Goal: Task Accomplishment & Management: Complete application form

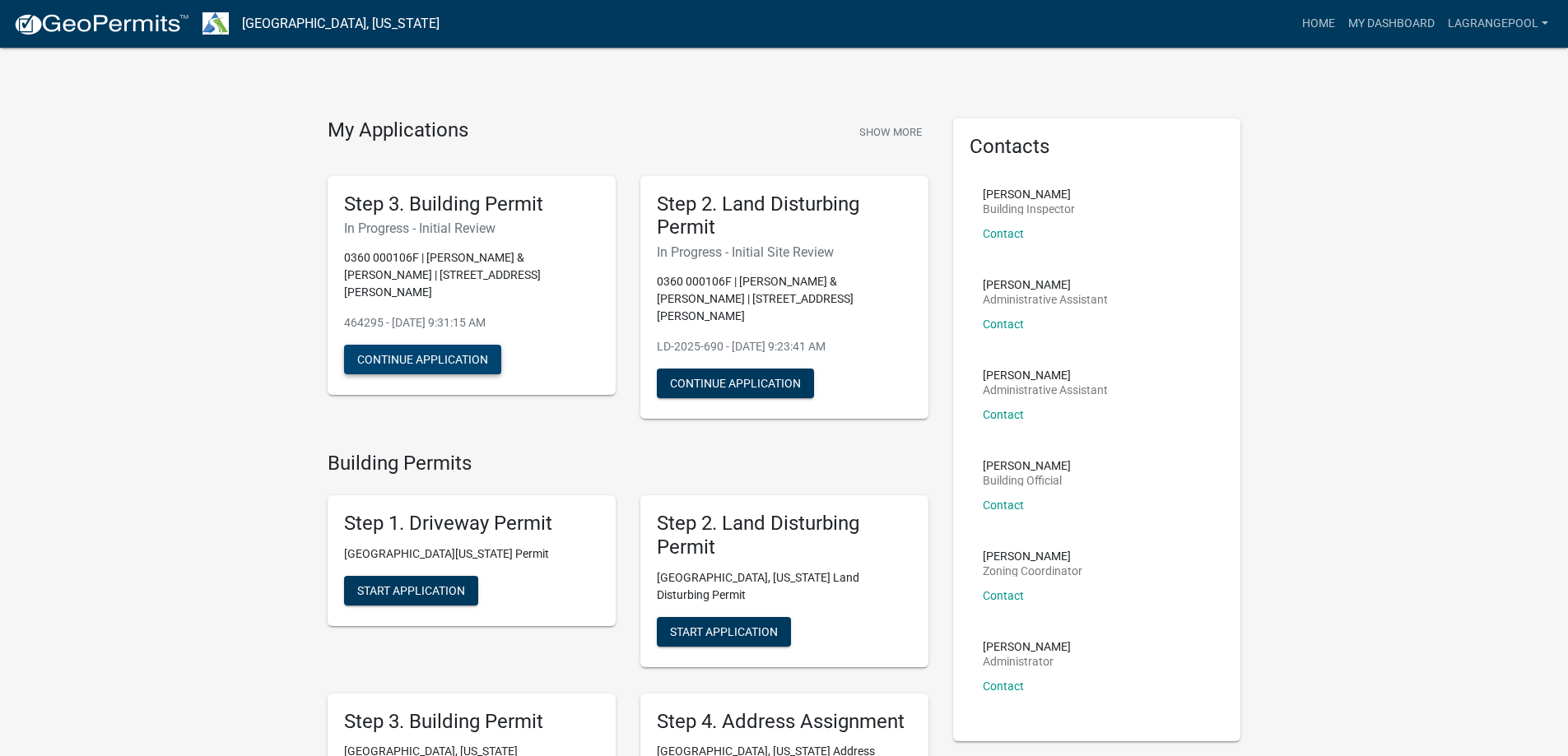
click at [446, 345] on button "Continue Application" at bounding box center [423, 359] width 158 height 30
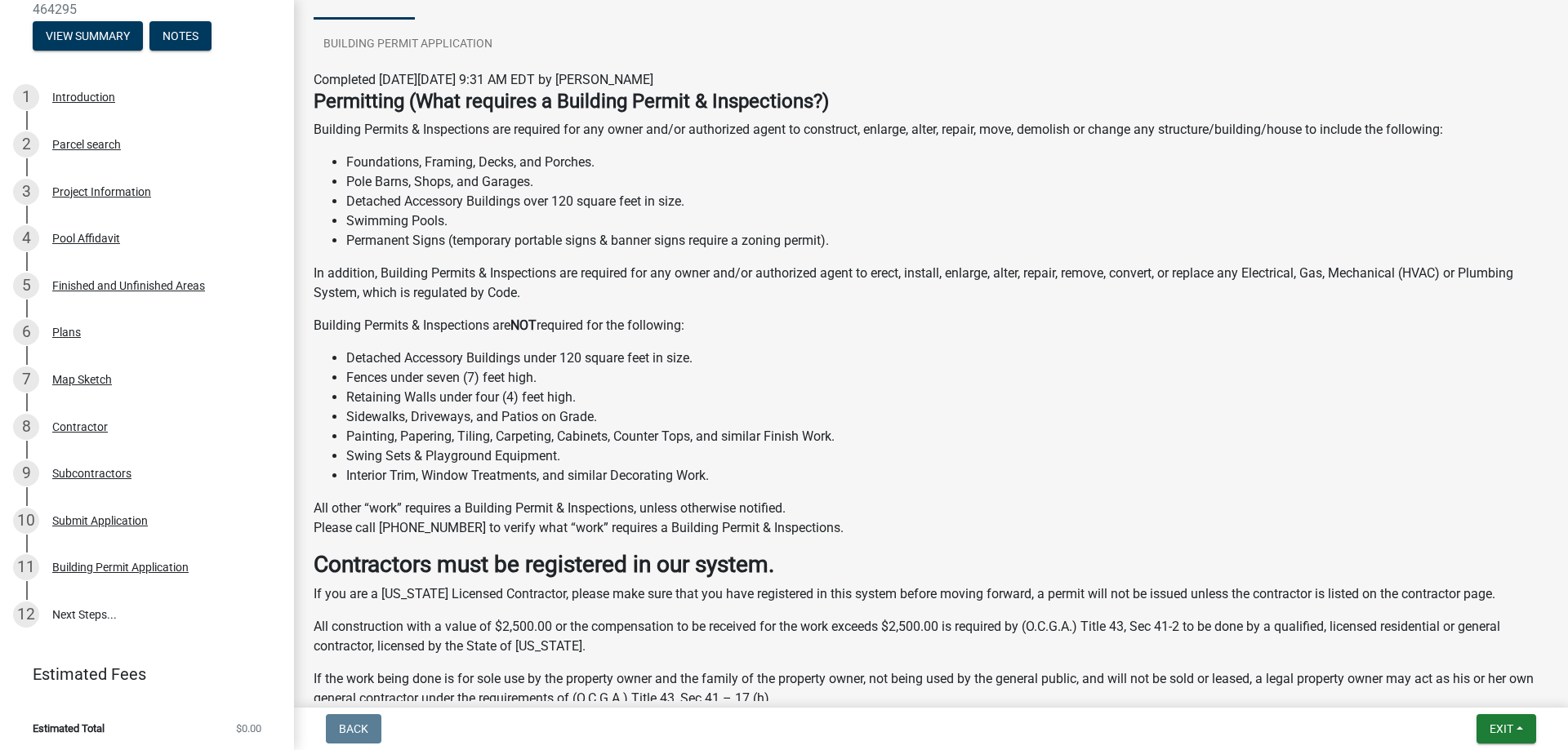
scroll to position [466, 0]
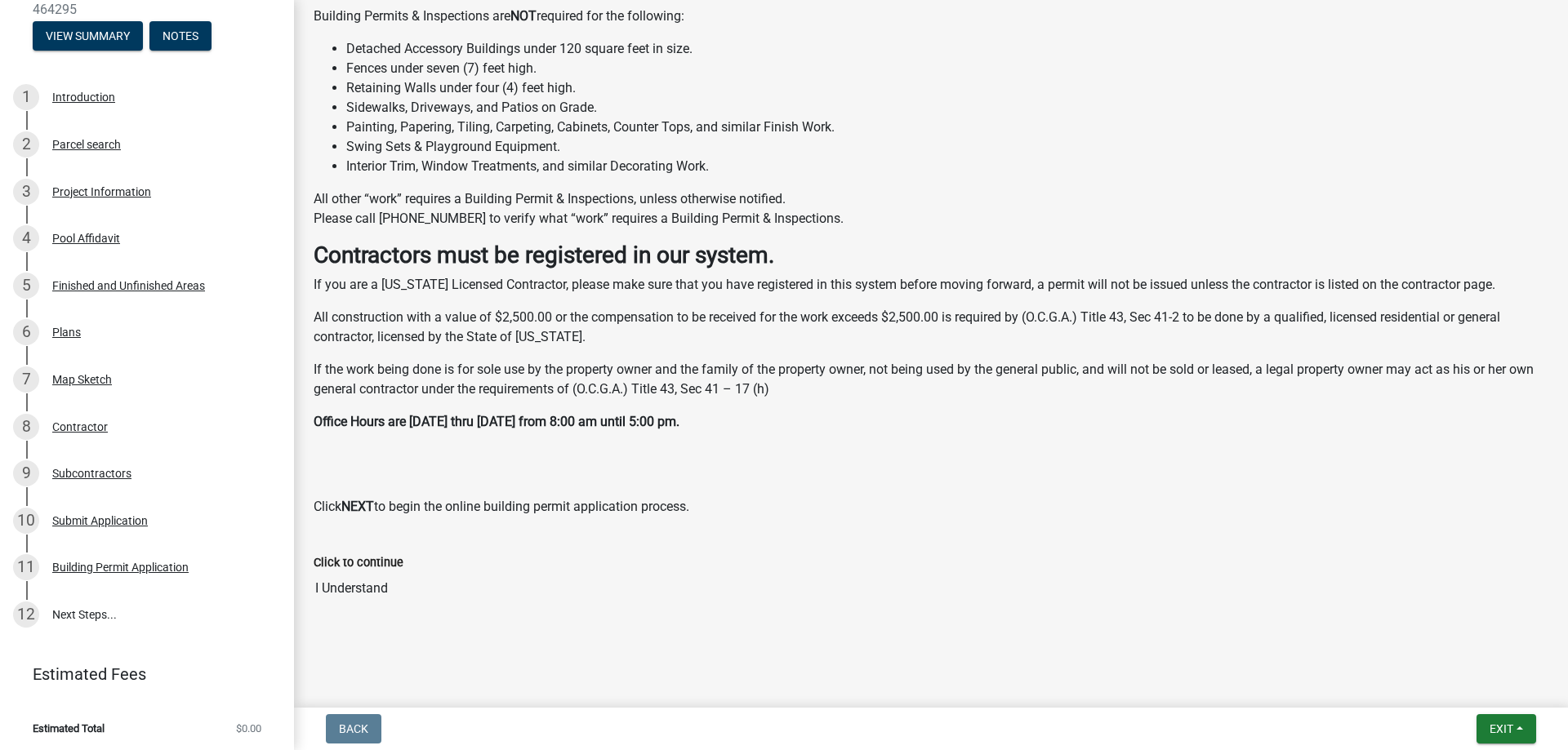
click at [362, 586] on input "I Understand" at bounding box center [931, 589] width 1235 height 33
click at [358, 508] on strong "NEXT" at bounding box center [358, 506] width 33 height 16
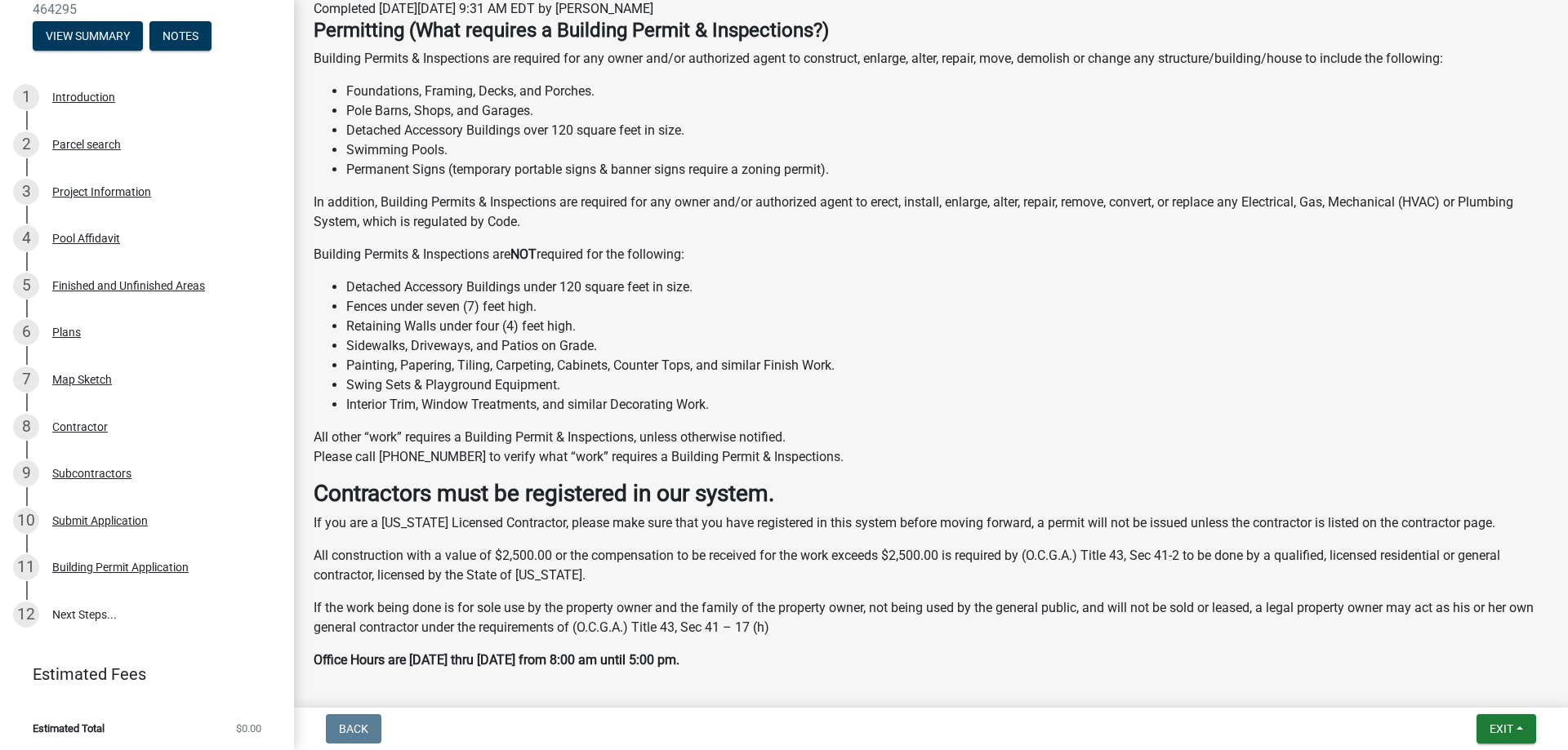
scroll to position [0, 0]
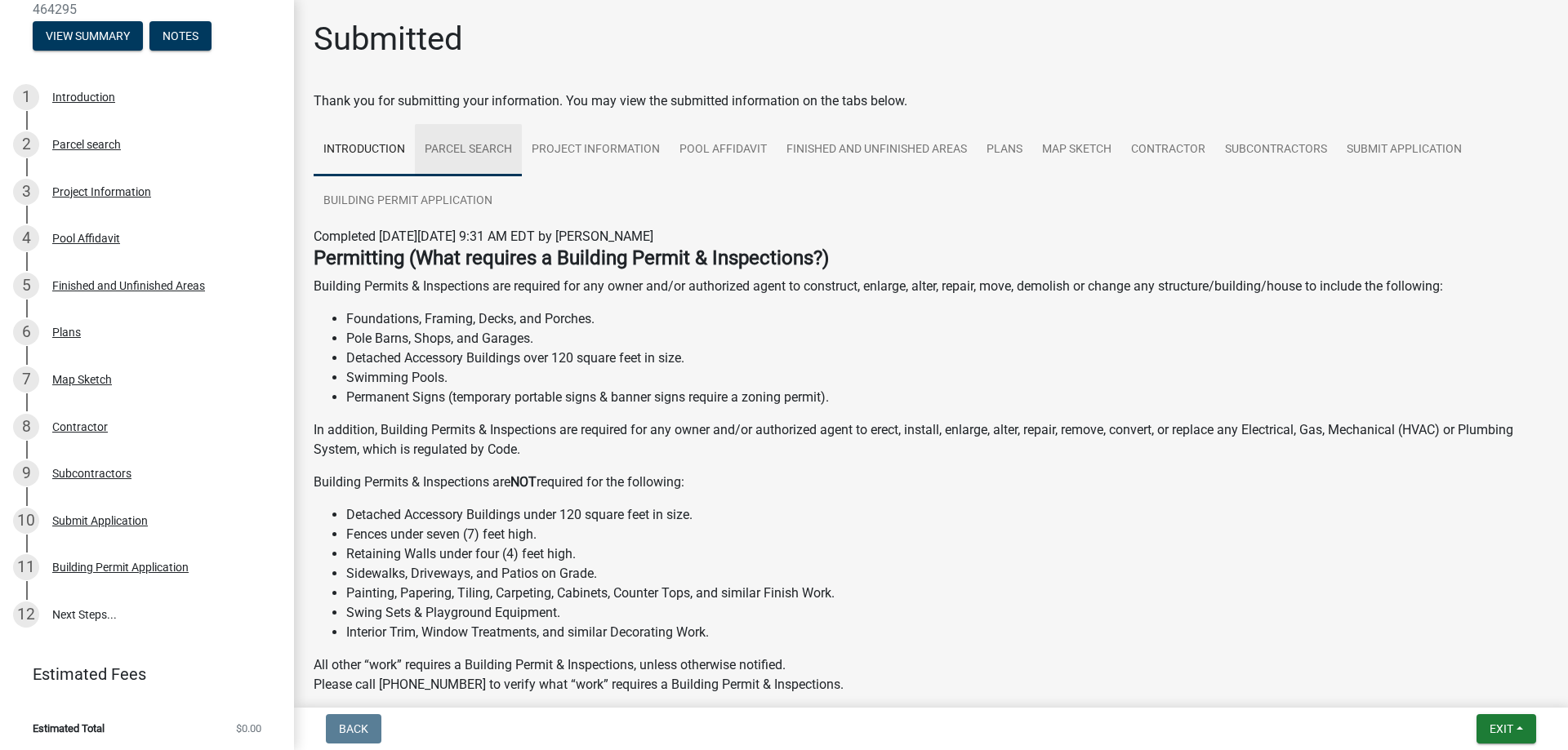
click at [455, 143] on link "Parcel search" at bounding box center [468, 150] width 107 height 52
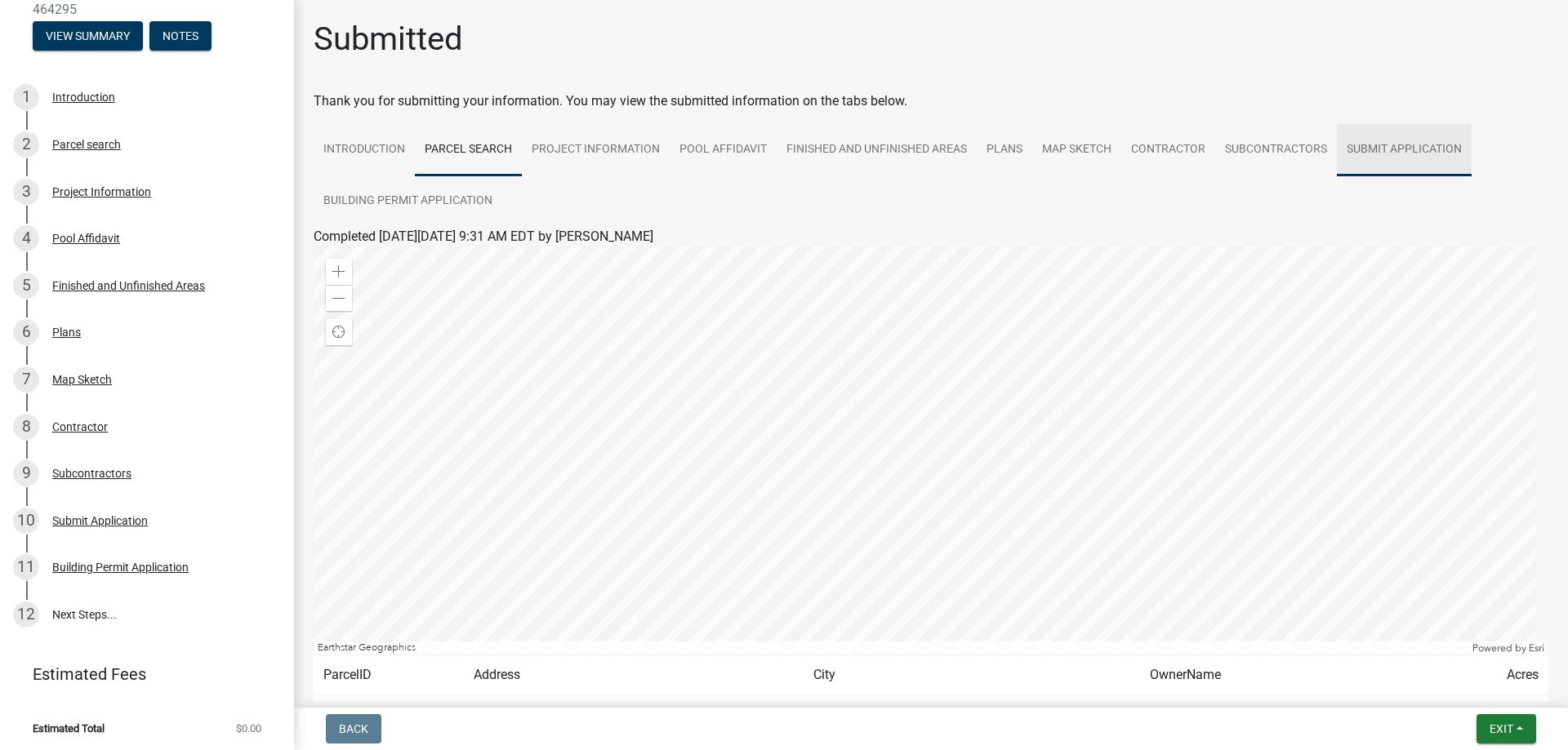
click at [1365, 148] on link "Submit Application" at bounding box center [1404, 150] width 135 height 52
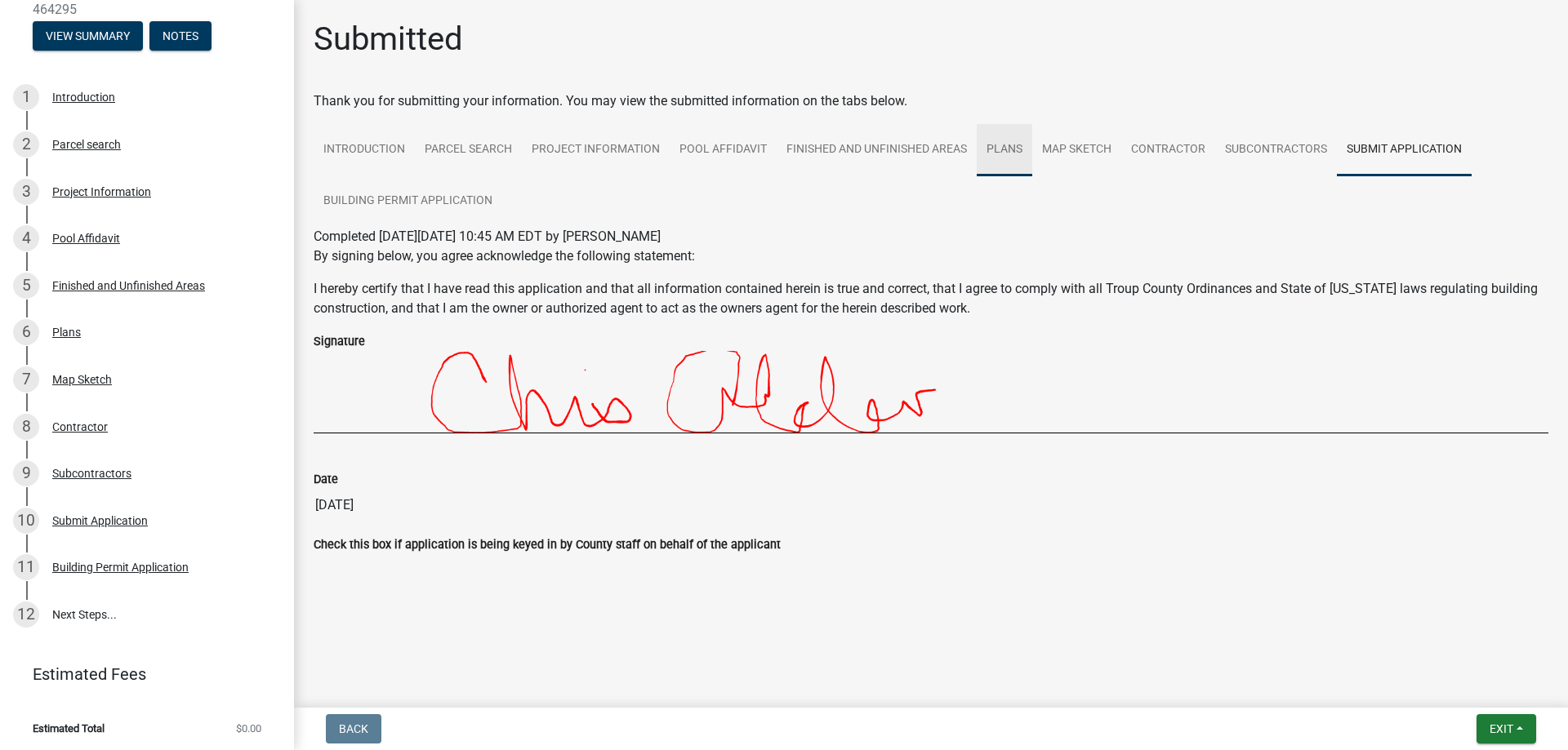
click at [1005, 148] on link "Plans" at bounding box center [1004, 150] width 55 height 52
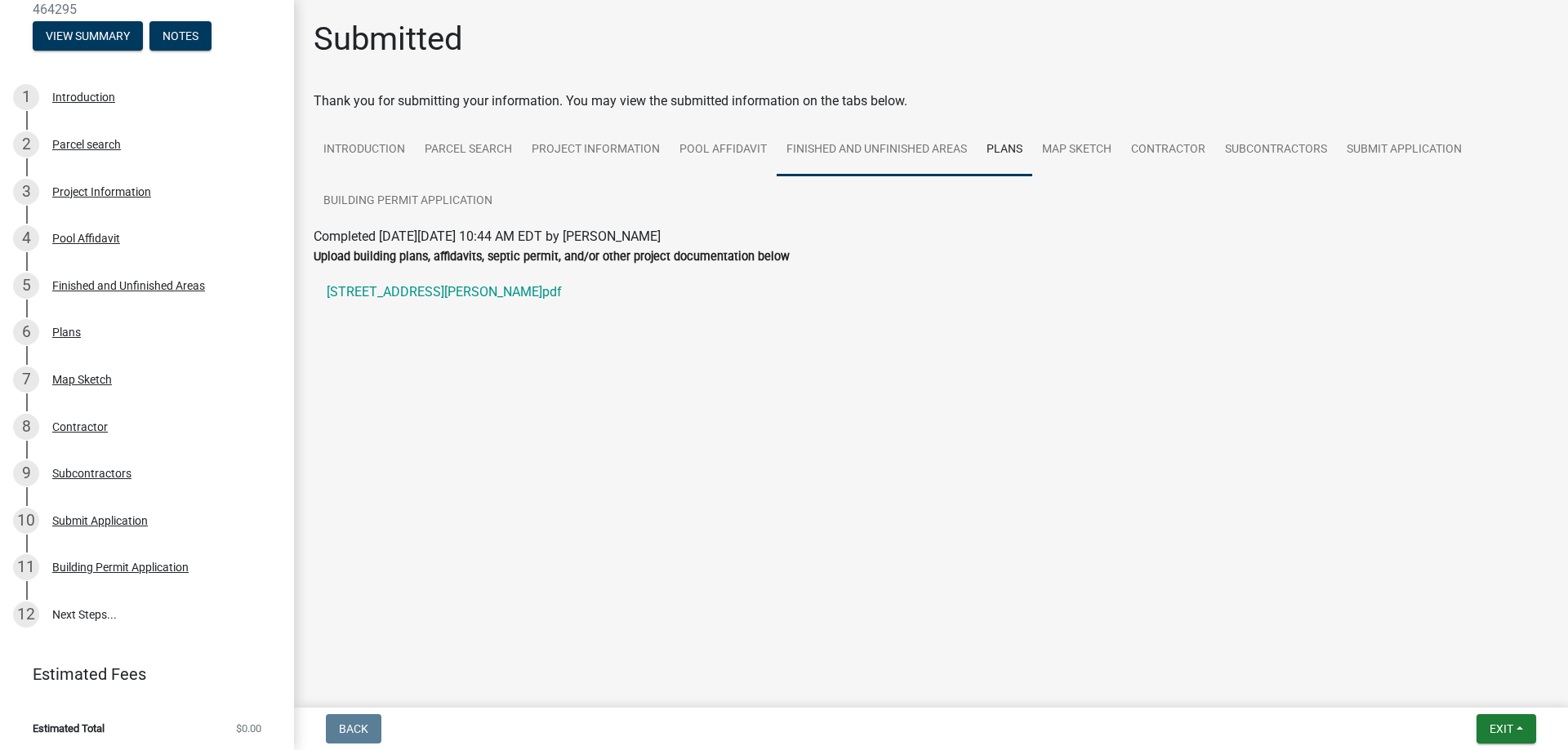
click at [821, 150] on link "Finished and Unfinished Areas" at bounding box center [877, 150] width 200 height 52
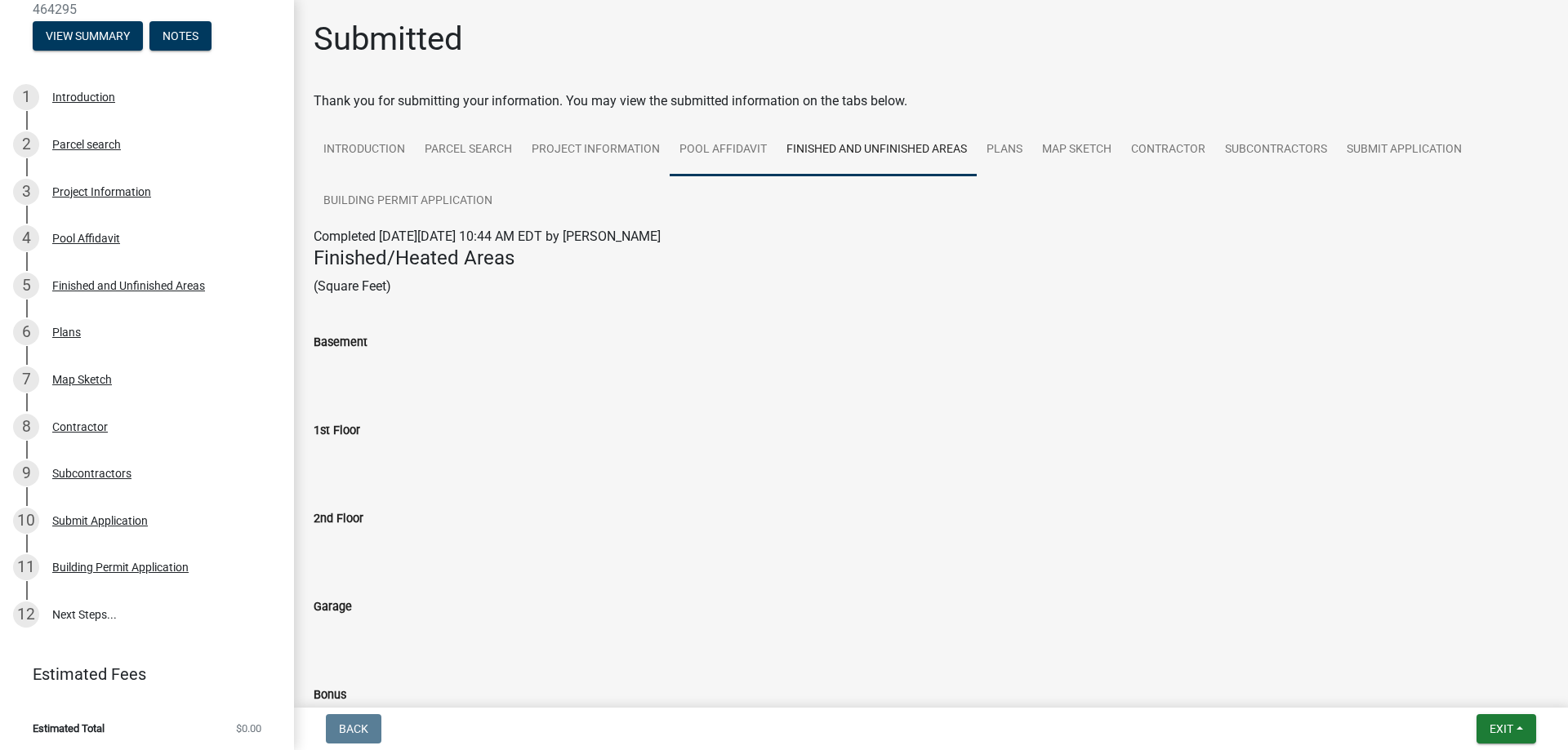
click at [728, 144] on link "Pool Affidavit" at bounding box center [723, 150] width 107 height 52
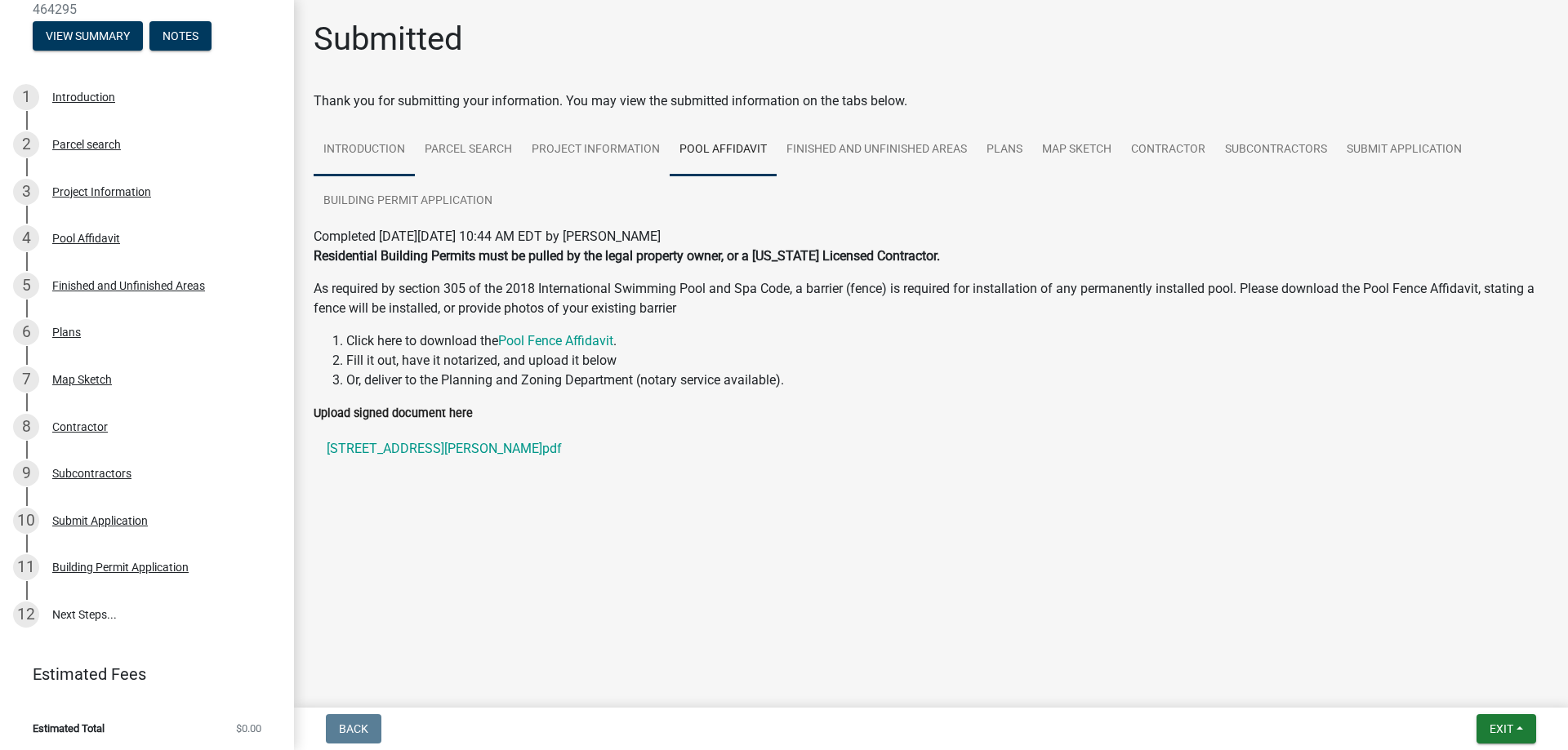
click at [361, 142] on link "Introduction" at bounding box center [364, 150] width 101 height 52
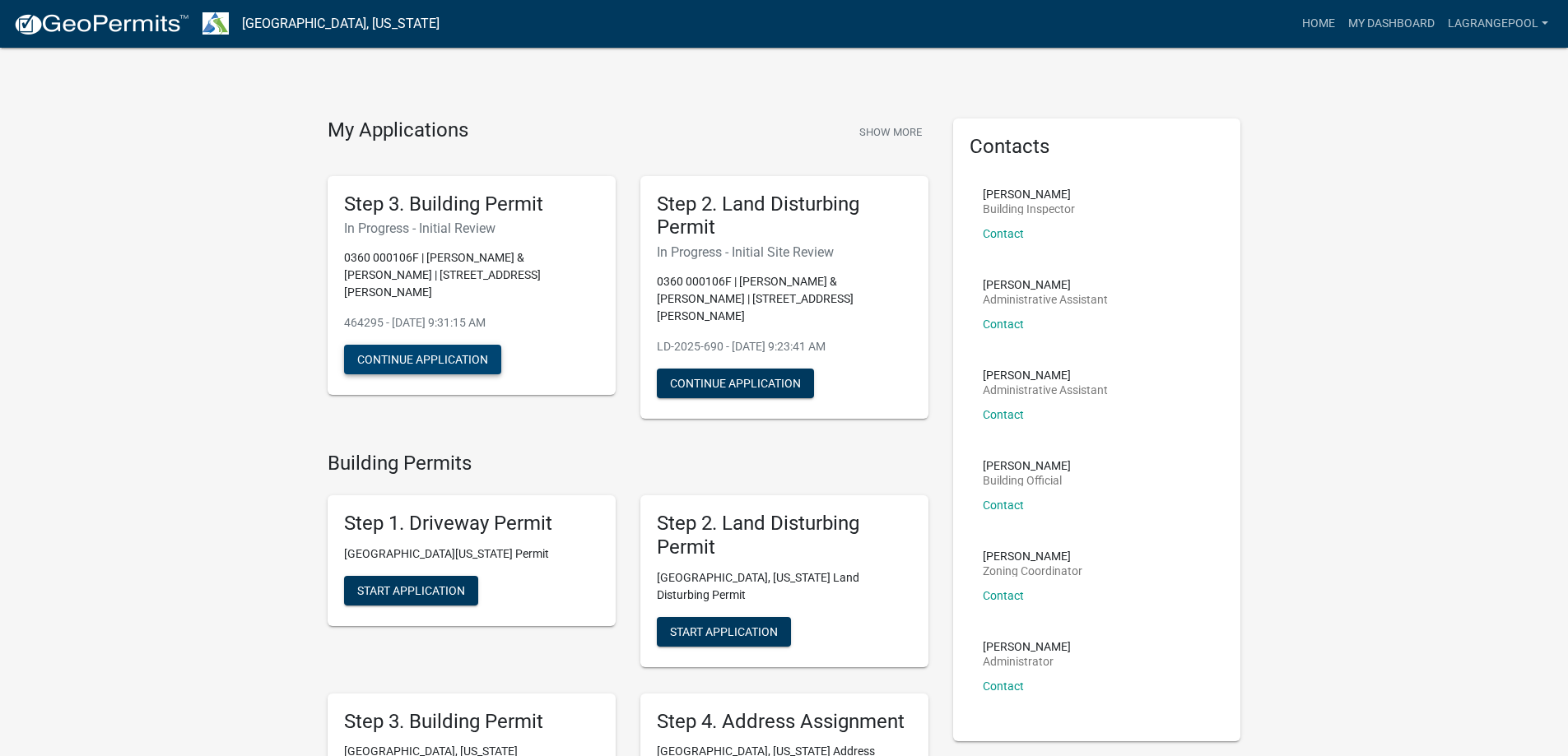
click at [430, 345] on button "Continue Application" at bounding box center [423, 359] width 158 height 30
click at [447, 345] on button "Continue Application" at bounding box center [423, 359] width 158 height 30
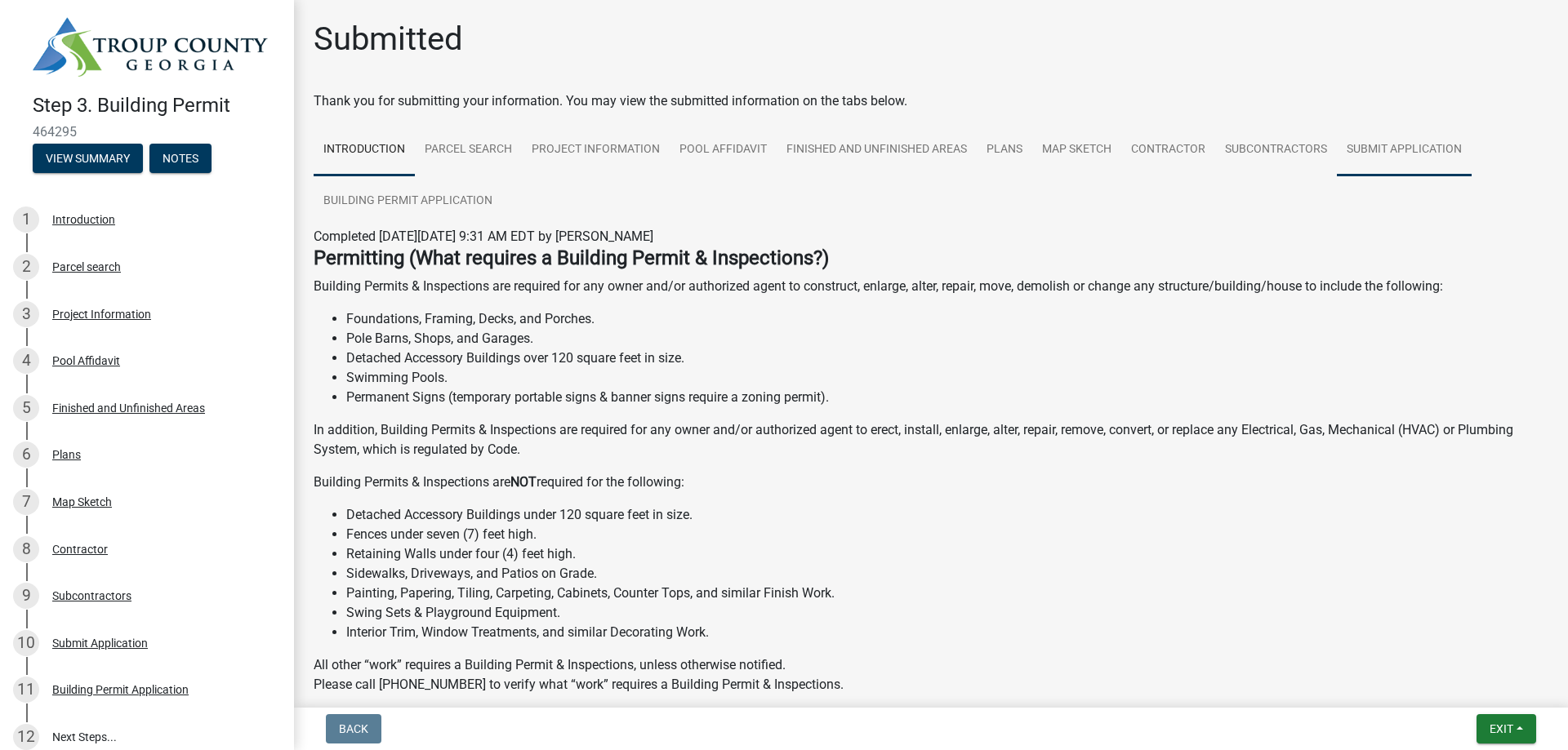
click at [1431, 142] on link "Submit Application" at bounding box center [1404, 150] width 135 height 52
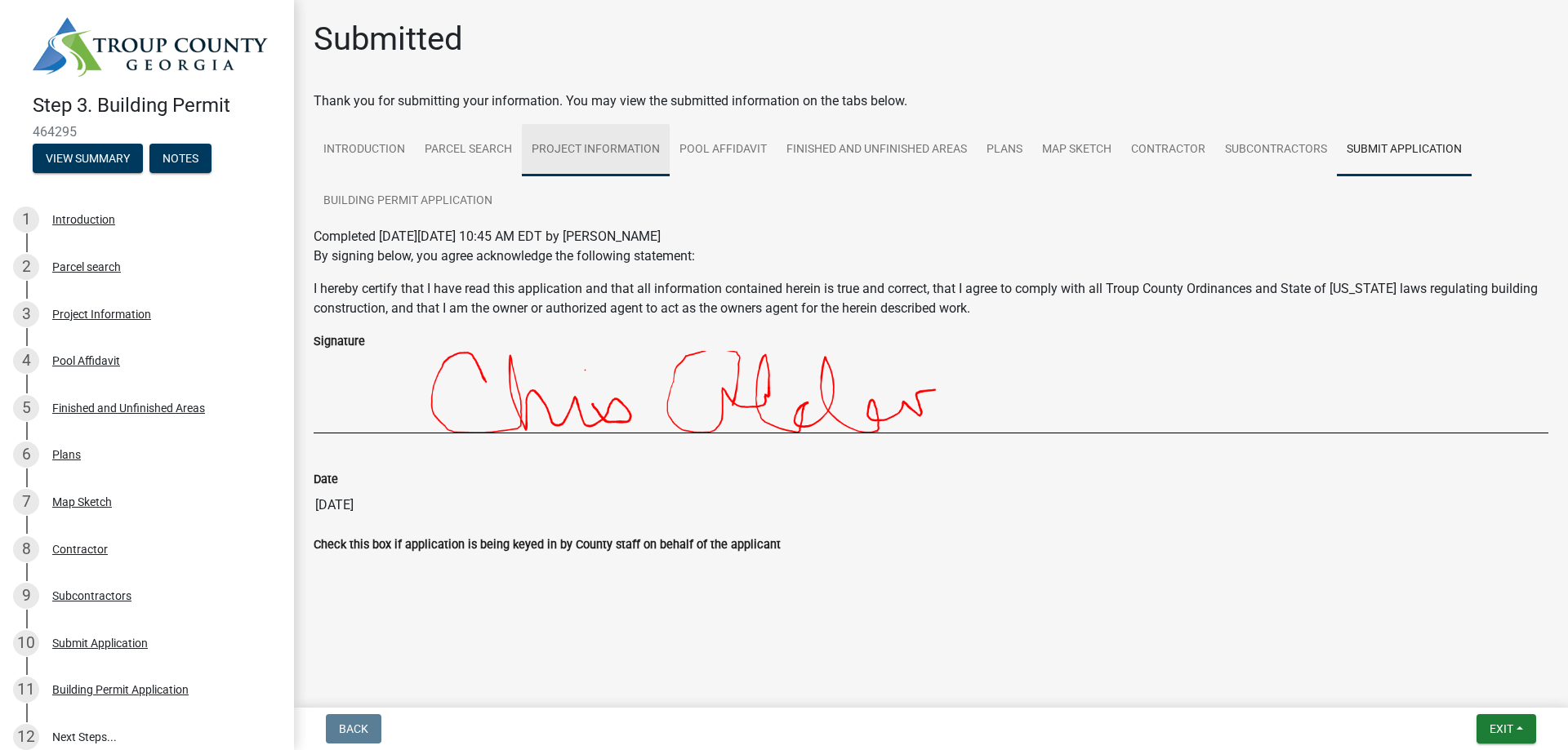
click at [595, 148] on link "Project Information" at bounding box center [596, 150] width 148 height 52
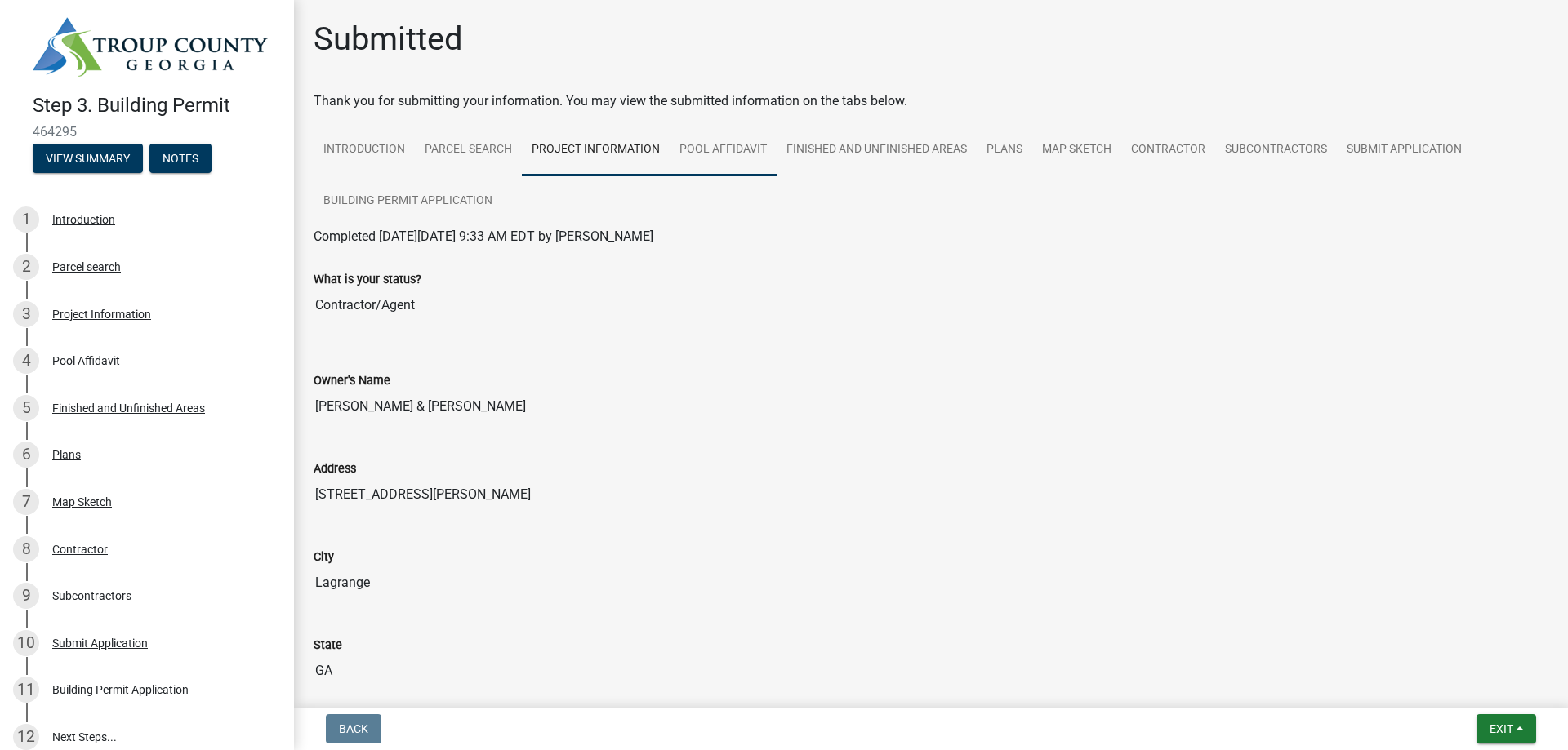
click at [747, 151] on link "Pool Affidavit" at bounding box center [723, 150] width 107 height 52
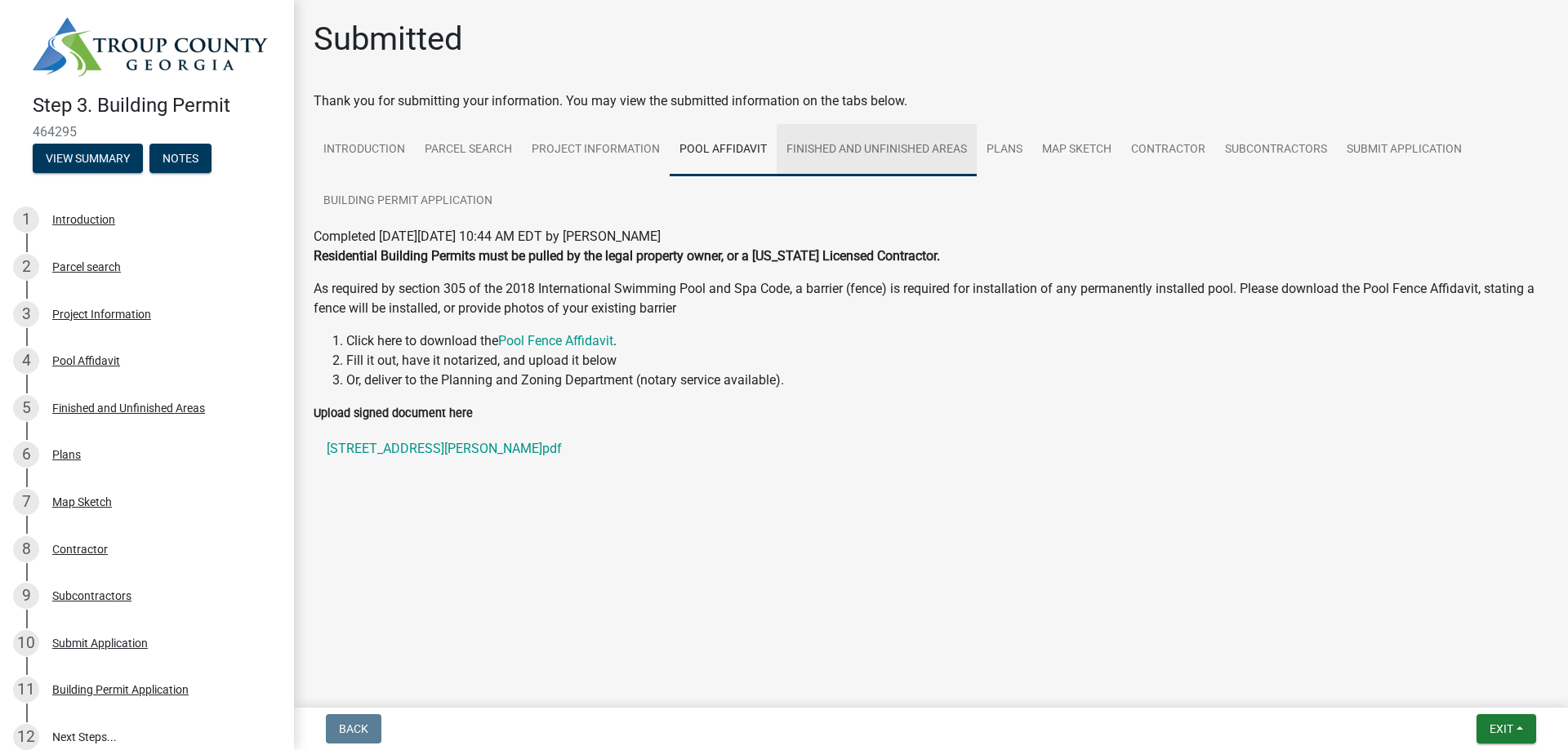
click at [847, 145] on link "Finished and Unfinished Areas" at bounding box center [877, 150] width 200 height 52
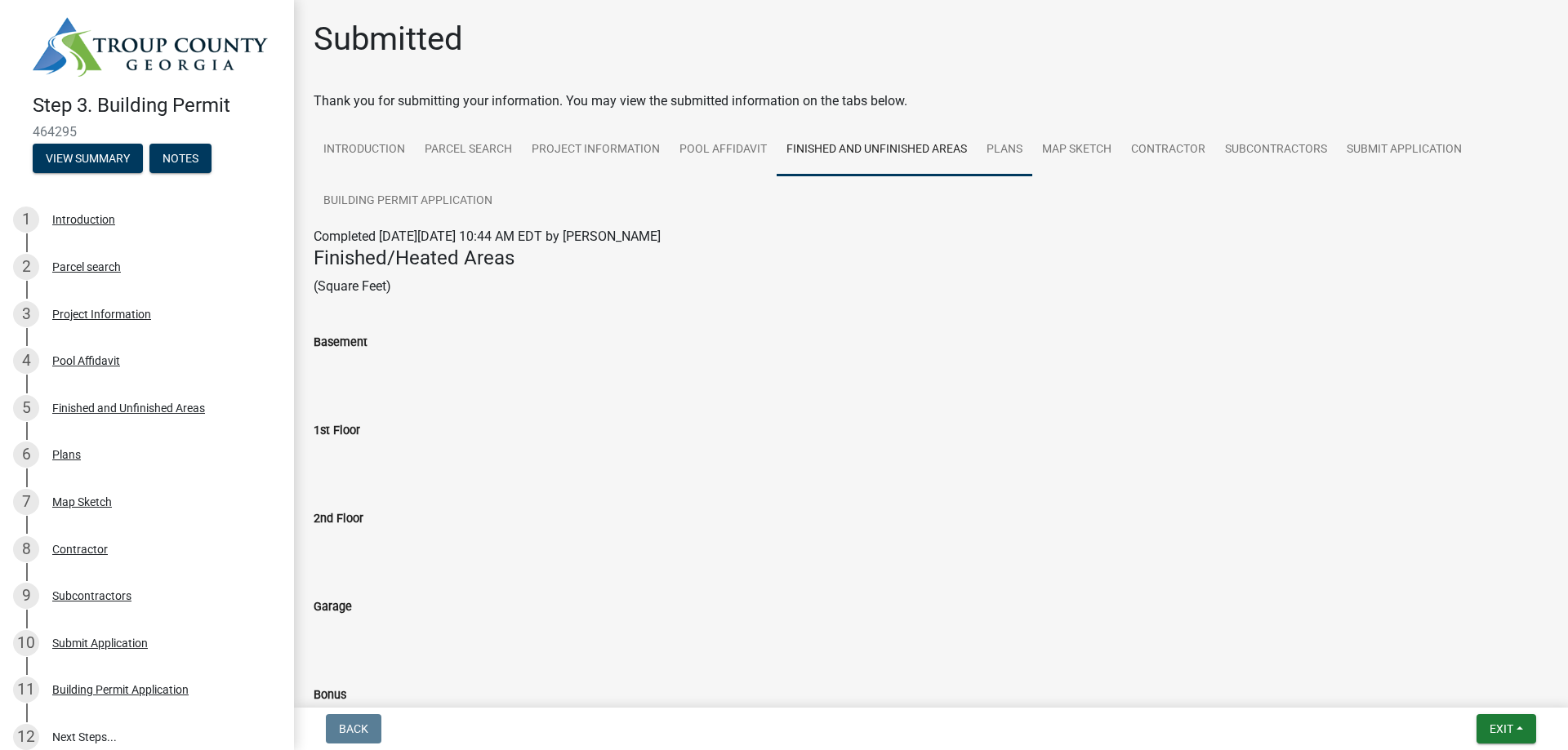
click at [1006, 151] on link "Plans" at bounding box center [1004, 150] width 55 height 52
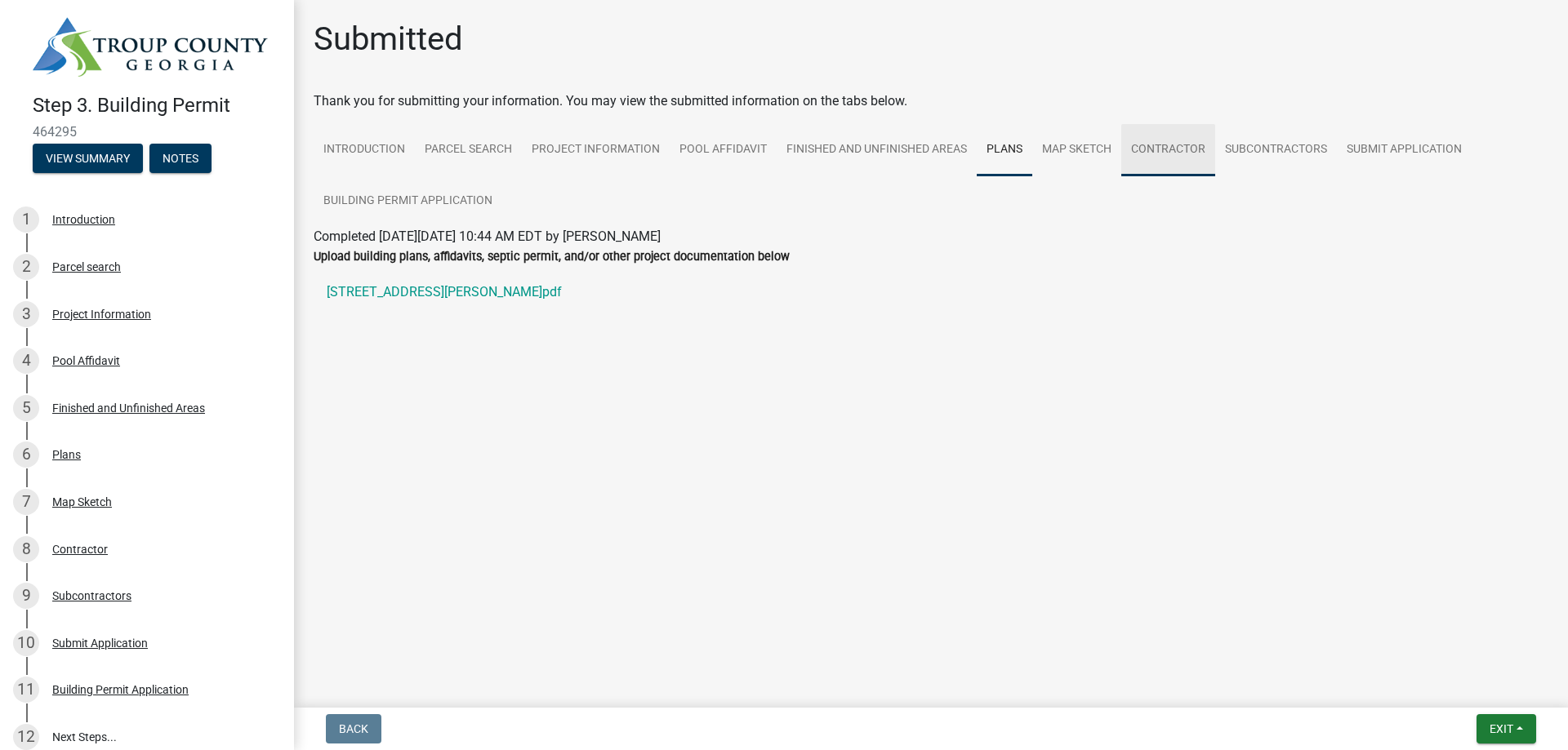
click at [1155, 145] on link "Contractor" at bounding box center [1168, 150] width 94 height 52
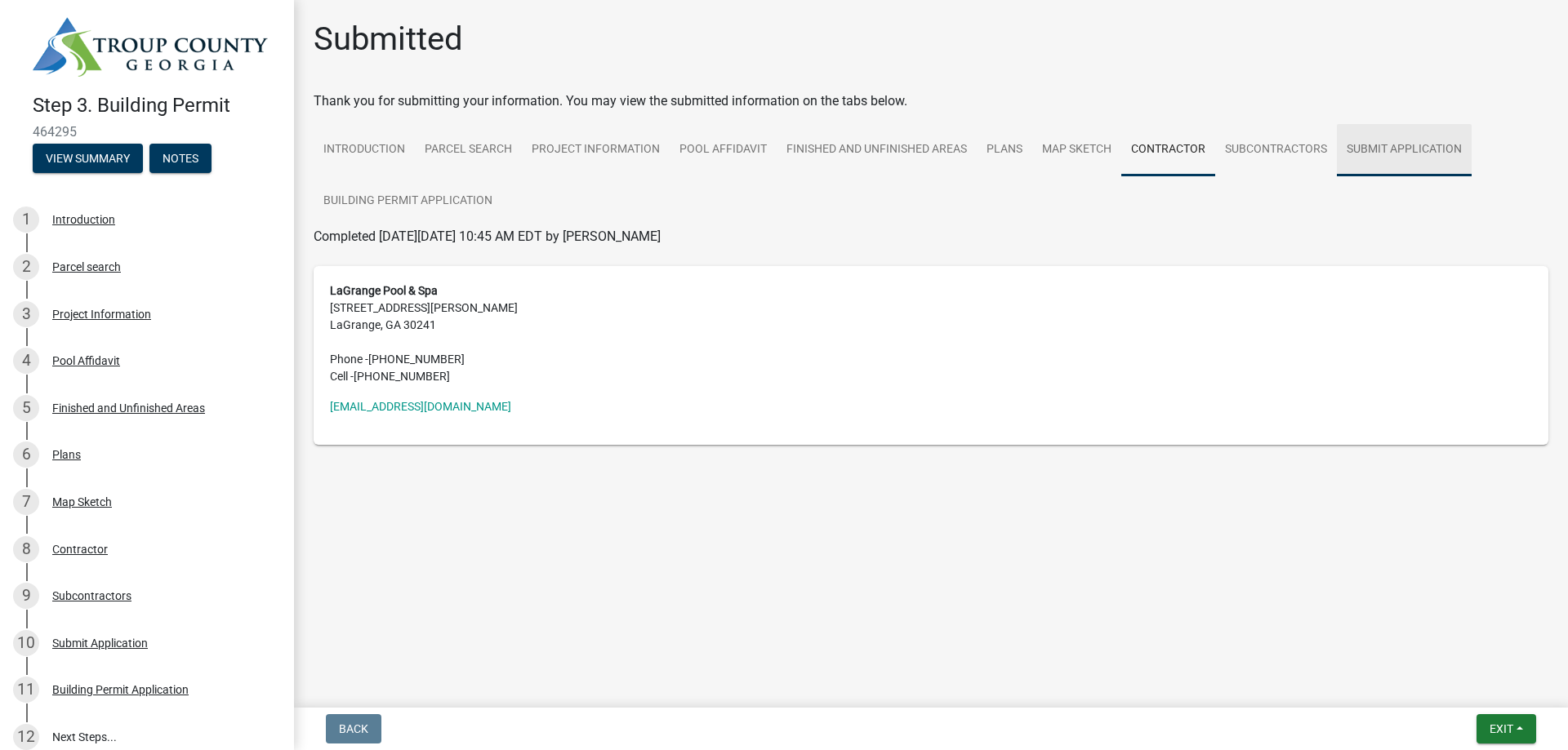
click at [1404, 149] on link "Submit Application" at bounding box center [1404, 150] width 135 height 52
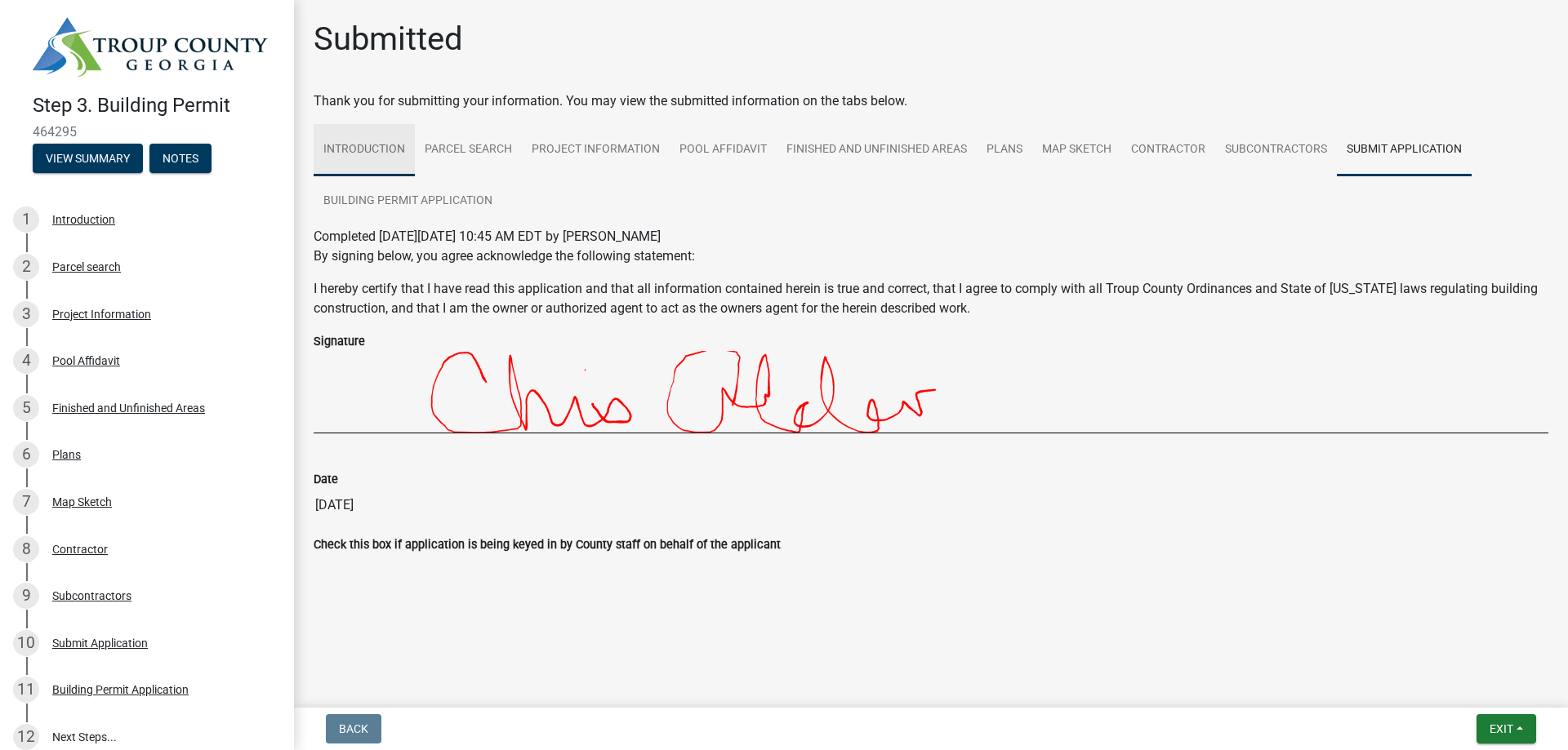
click at [345, 150] on link "Introduction" at bounding box center [364, 150] width 101 height 52
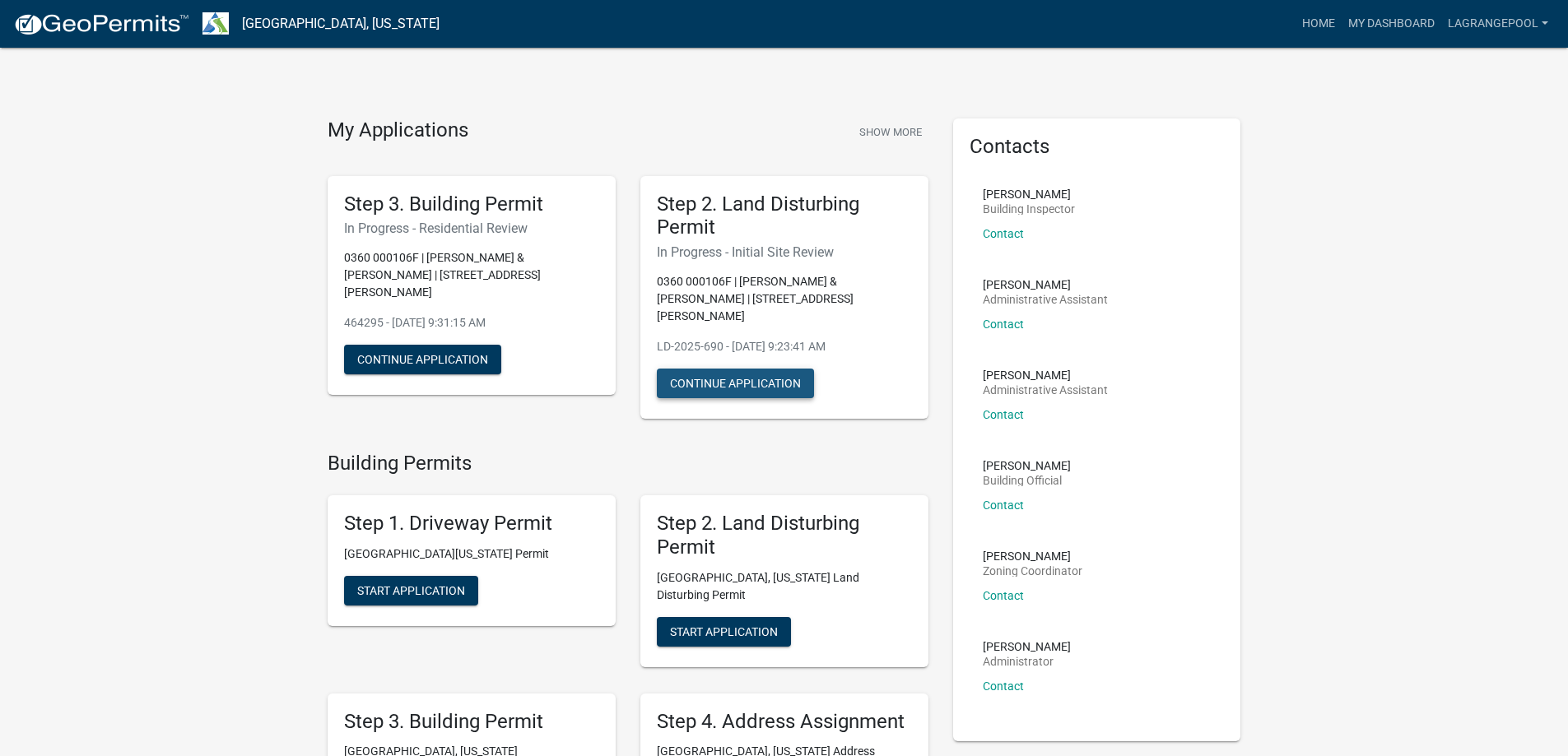
click at [764, 369] on button "Continue Application" at bounding box center [736, 384] width 158 height 30
click at [740, 369] on button "Continue Application" at bounding box center [736, 384] width 158 height 30
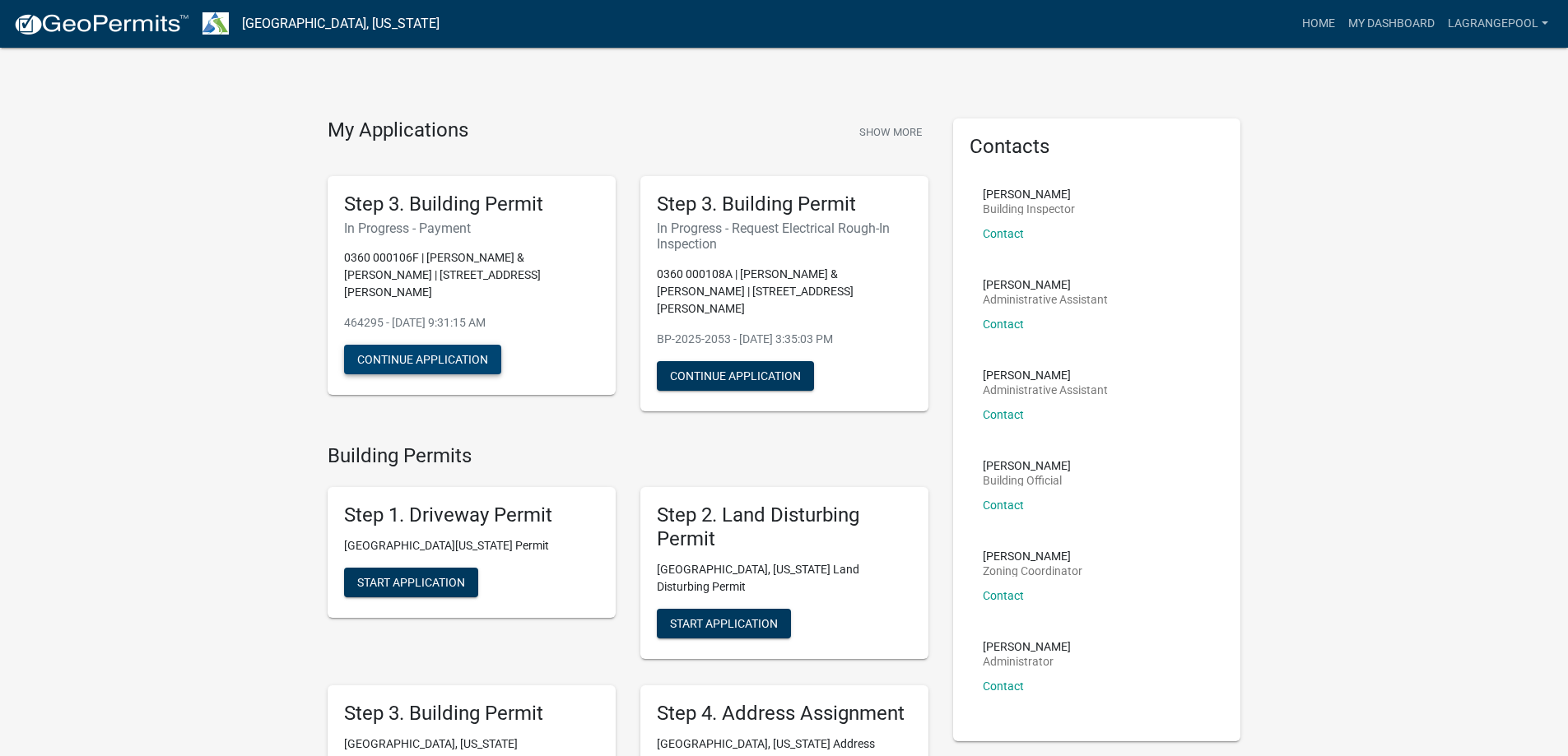
click at [436, 345] on button "Continue Application" at bounding box center [423, 359] width 158 height 30
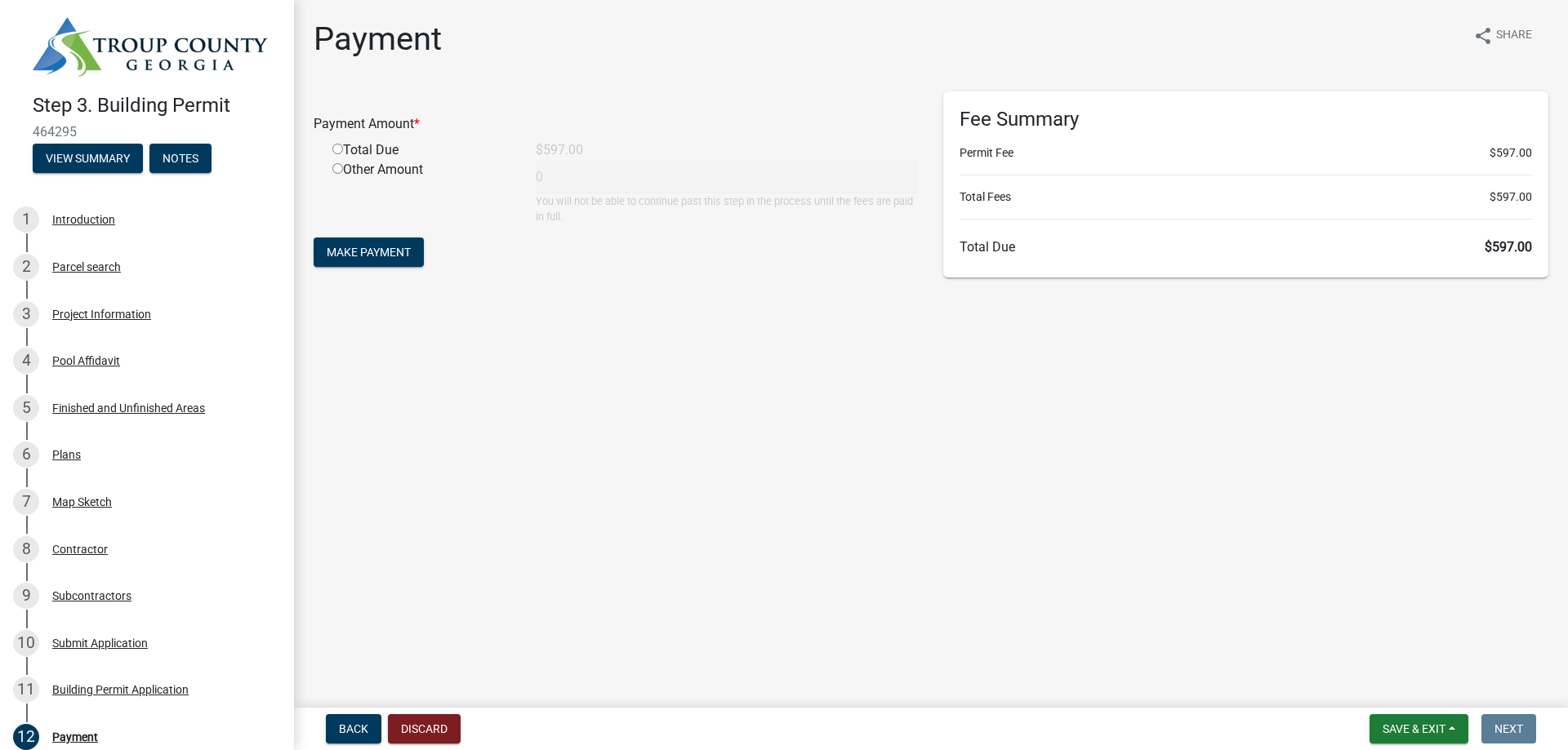
click at [338, 149] on input "radio" at bounding box center [338, 149] width 11 height 11
radio input "true"
type input "597"
click at [369, 249] on span "Make Payment" at bounding box center [368, 252] width 84 height 13
